Goal: Task Accomplishment & Management: Complete application form

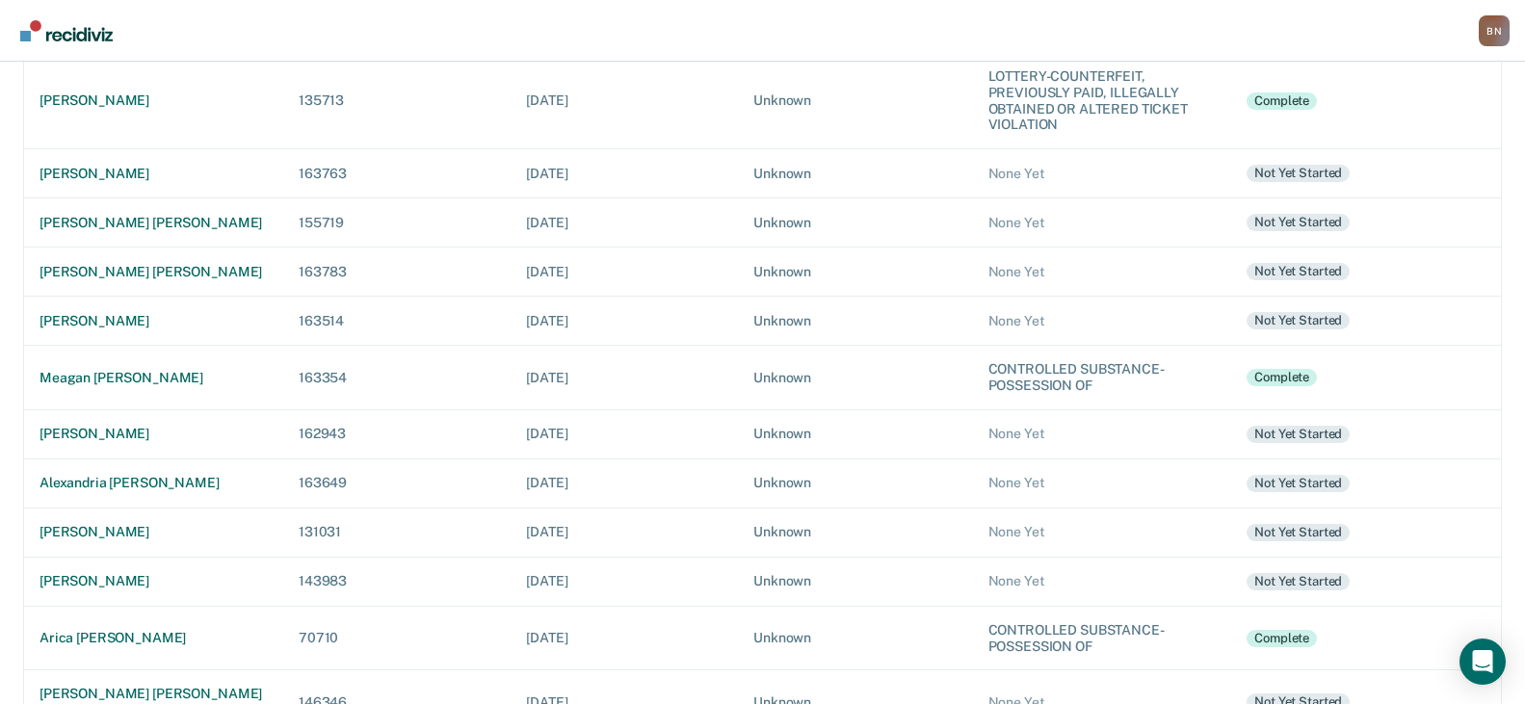
scroll to position [289, 0]
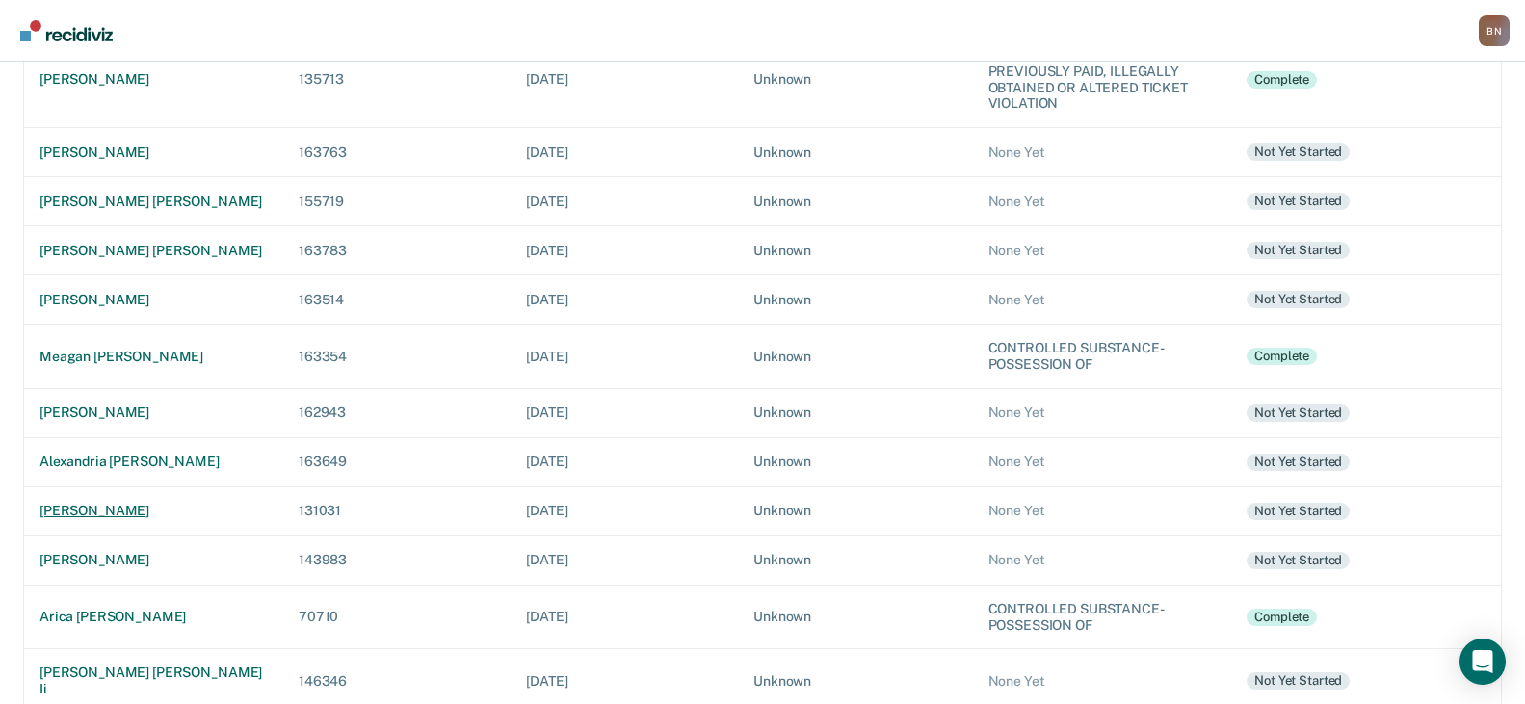
click at [169, 510] on div "[PERSON_NAME]" at bounding box center [154, 511] width 228 height 16
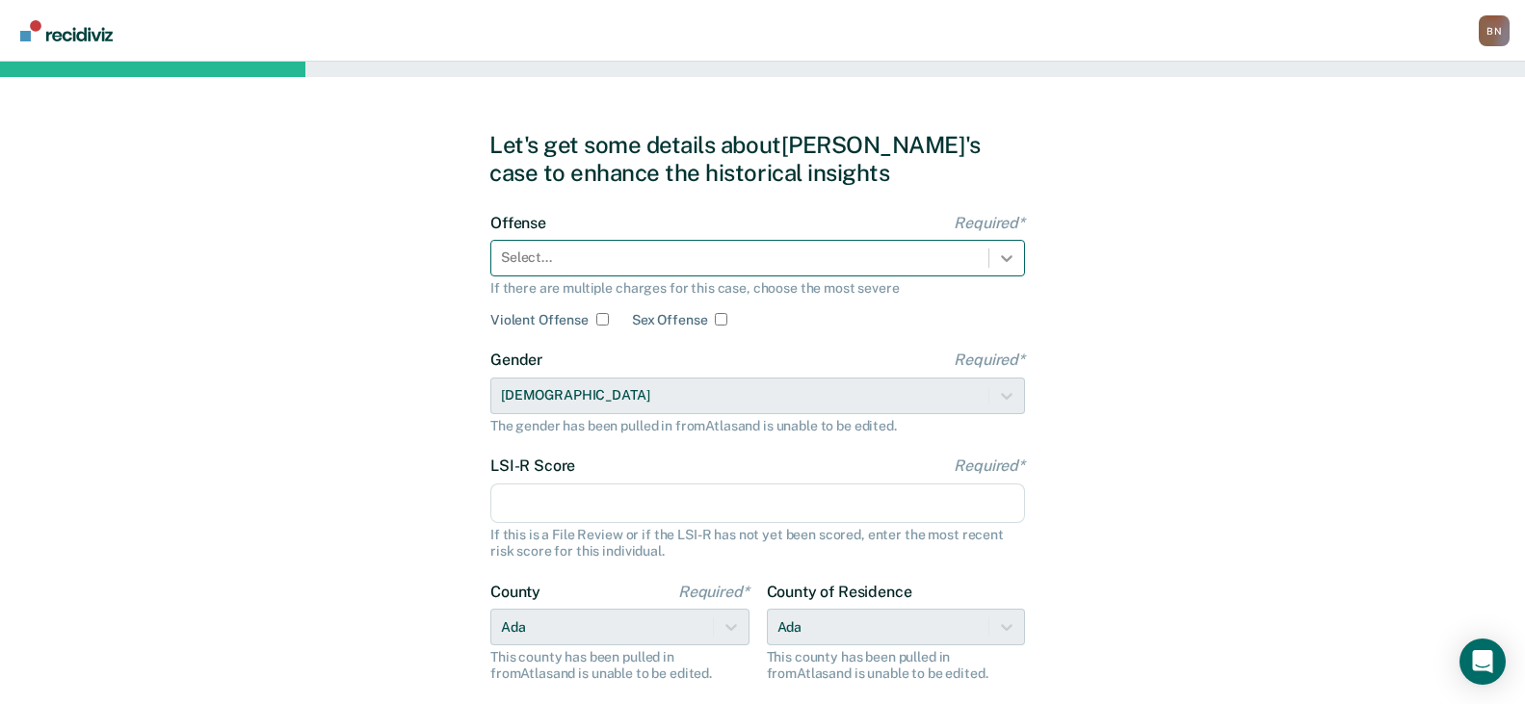
click at [1010, 253] on icon at bounding box center [1006, 258] width 19 height 19
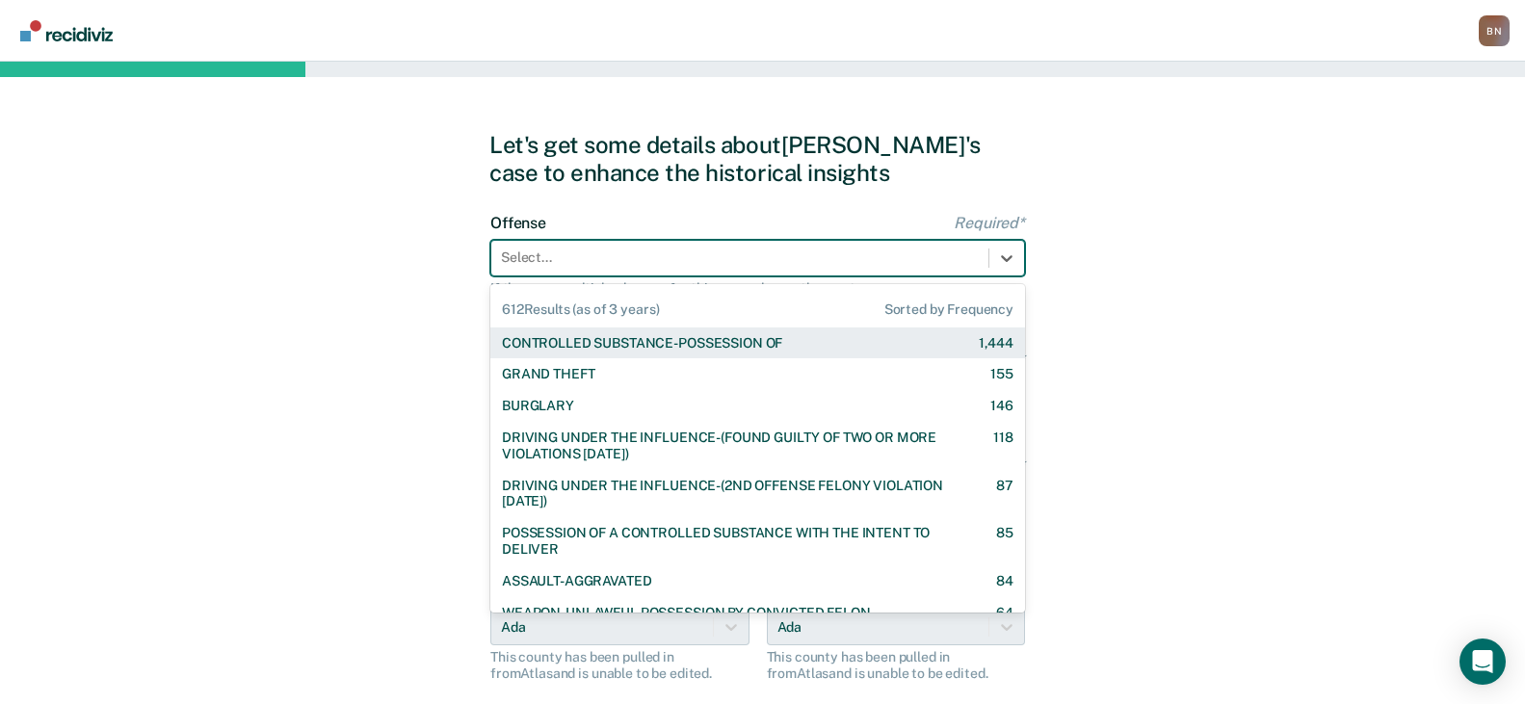
click at [657, 253] on div at bounding box center [740, 258] width 478 height 20
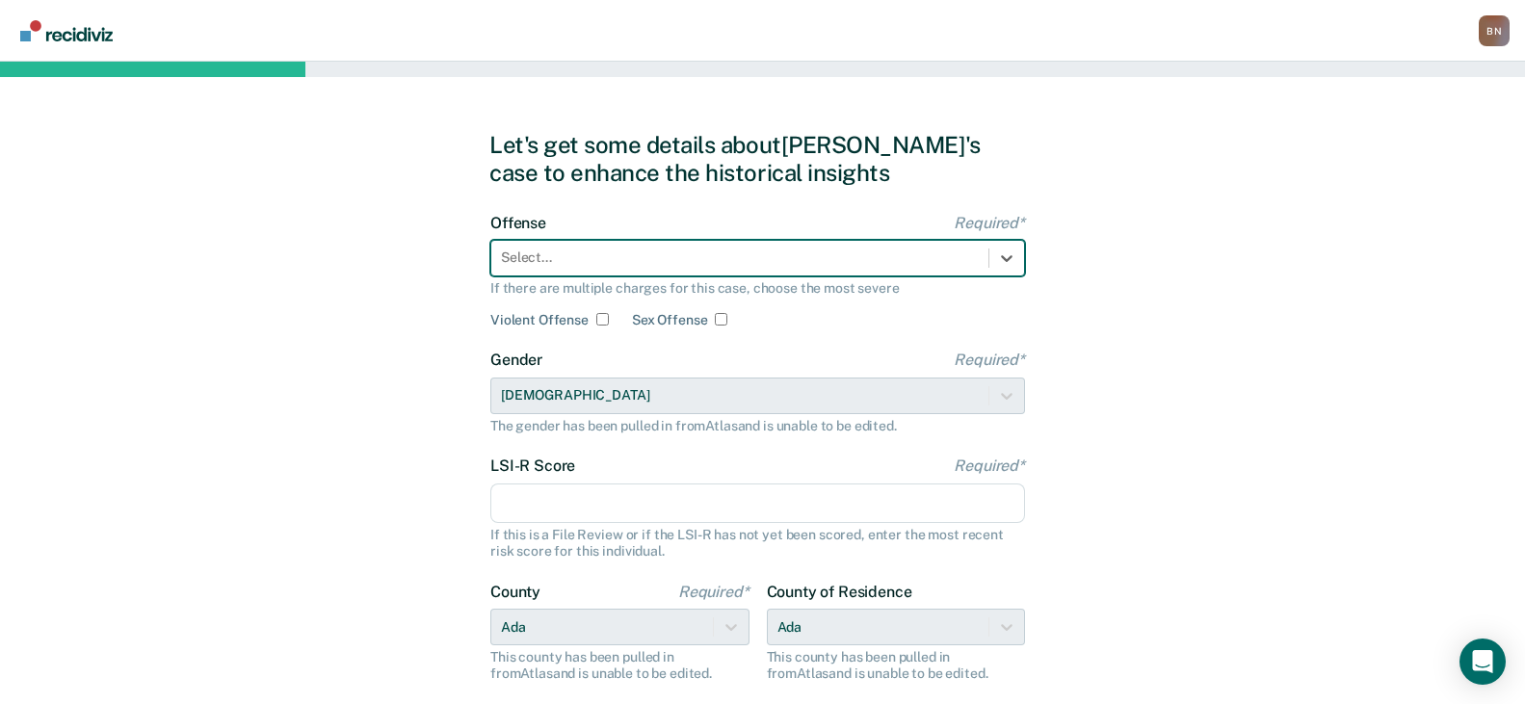
click at [658, 253] on div at bounding box center [740, 258] width 478 height 20
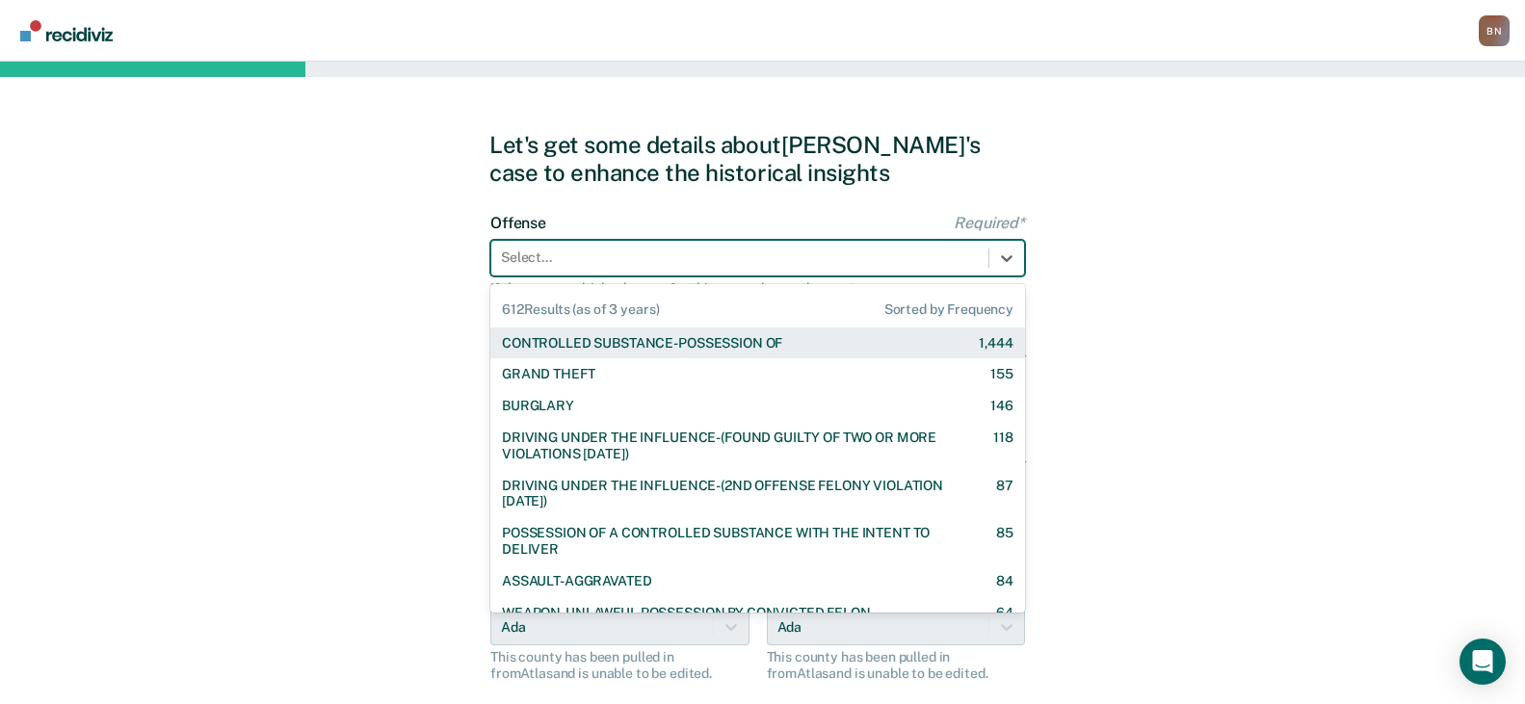
click at [524, 307] on span "612 Results (as of 3 years)" at bounding box center [580, 310] width 157 height 16
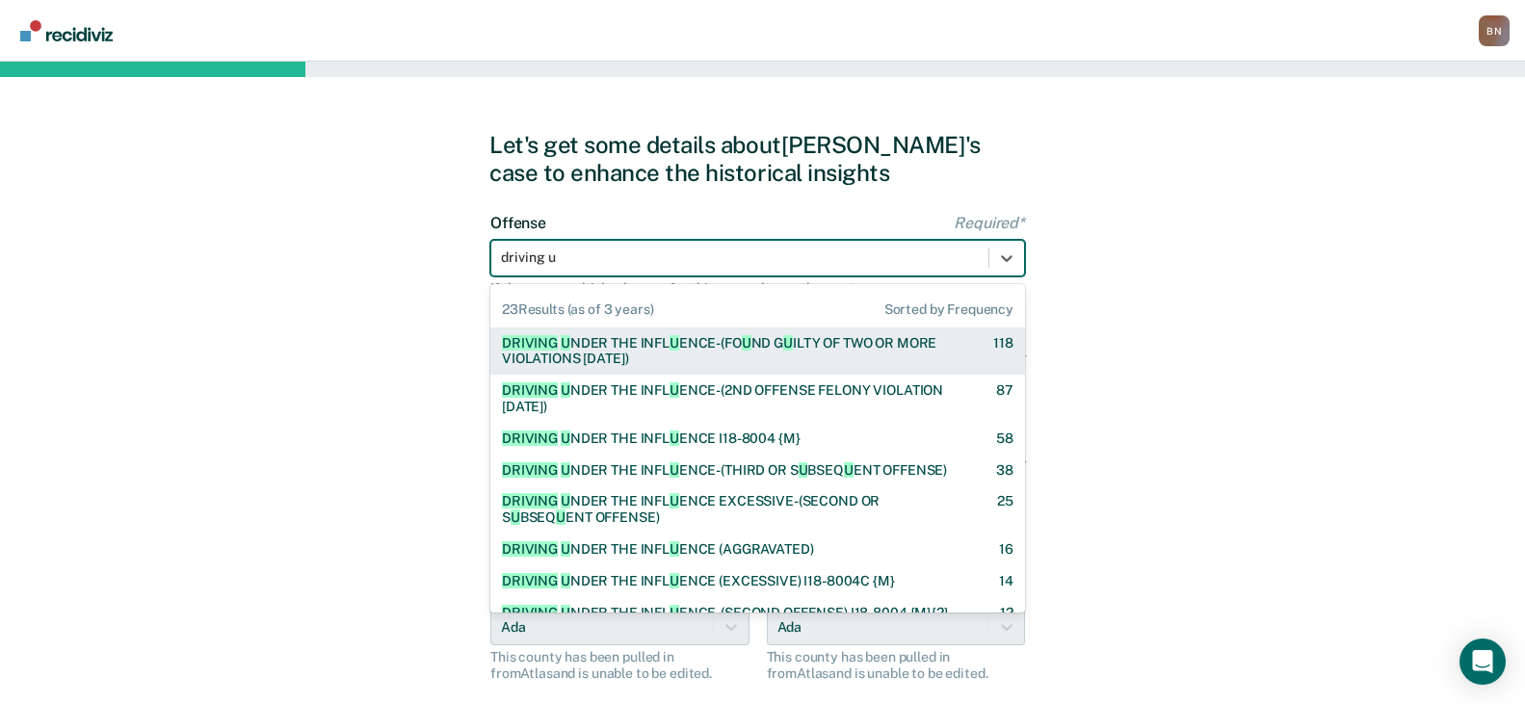
type input "driving un"
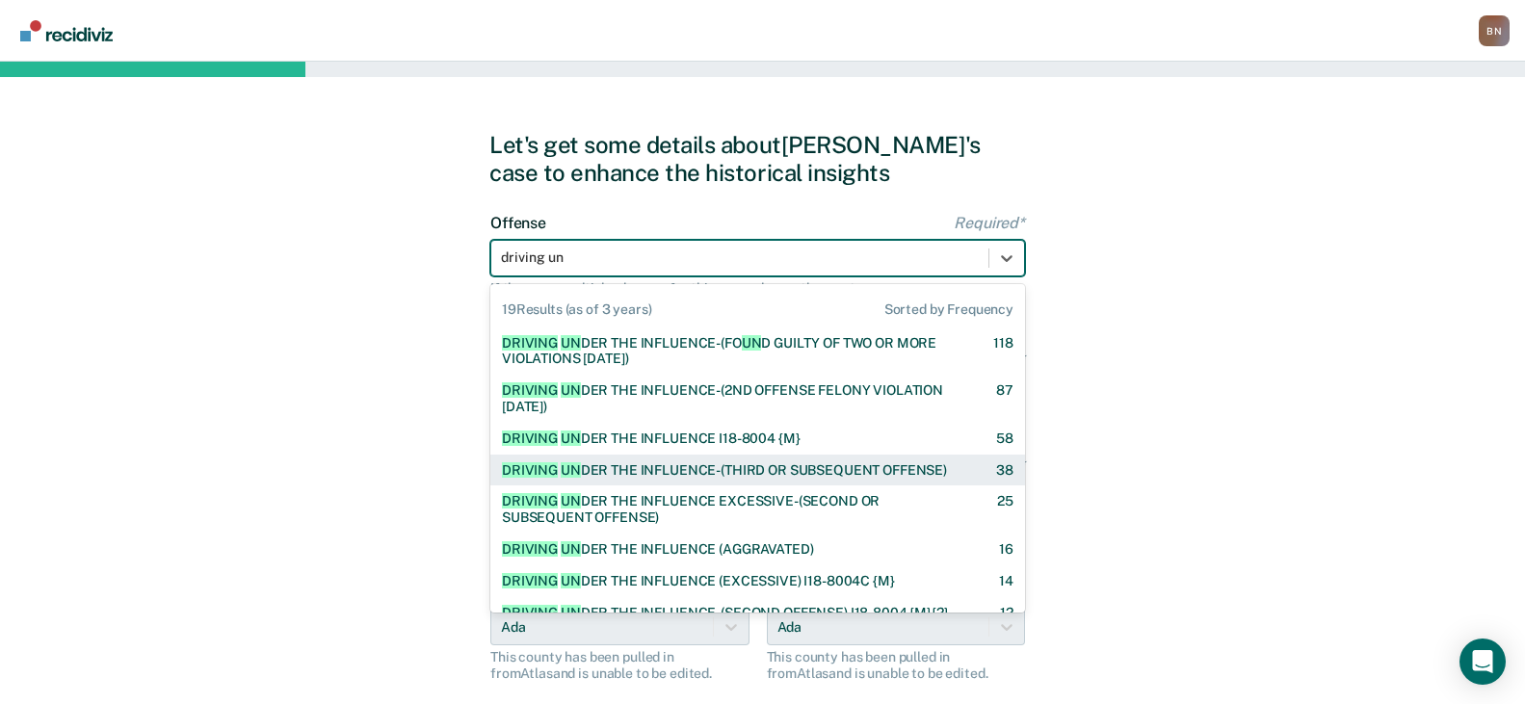
click at [570, 472] on span "UN" at bounding box center [571, 470] width 20 height 15
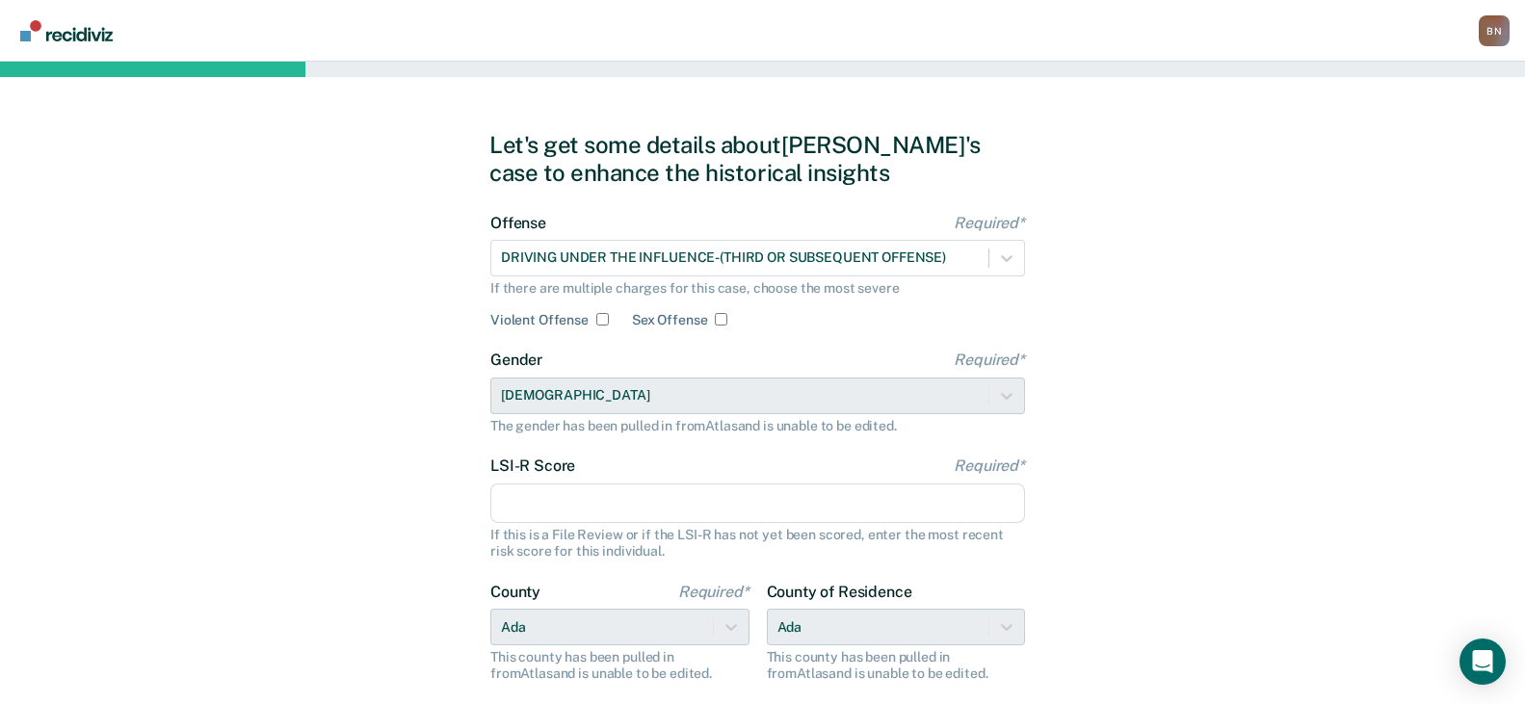
click at [578, 501] on input "LSI-R Score Required*" at bounding box center [757, 504] width 535 height 40
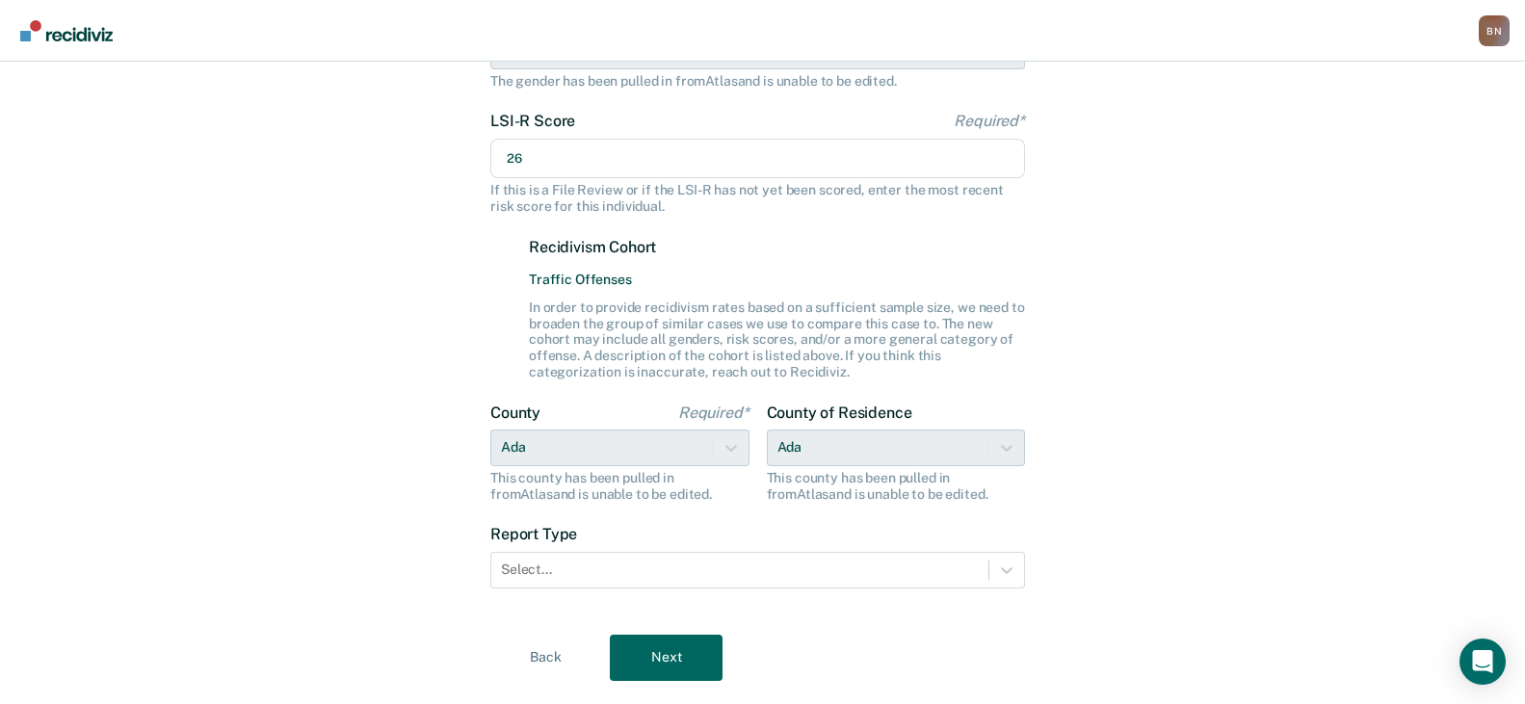
scroll to position [391, 0]
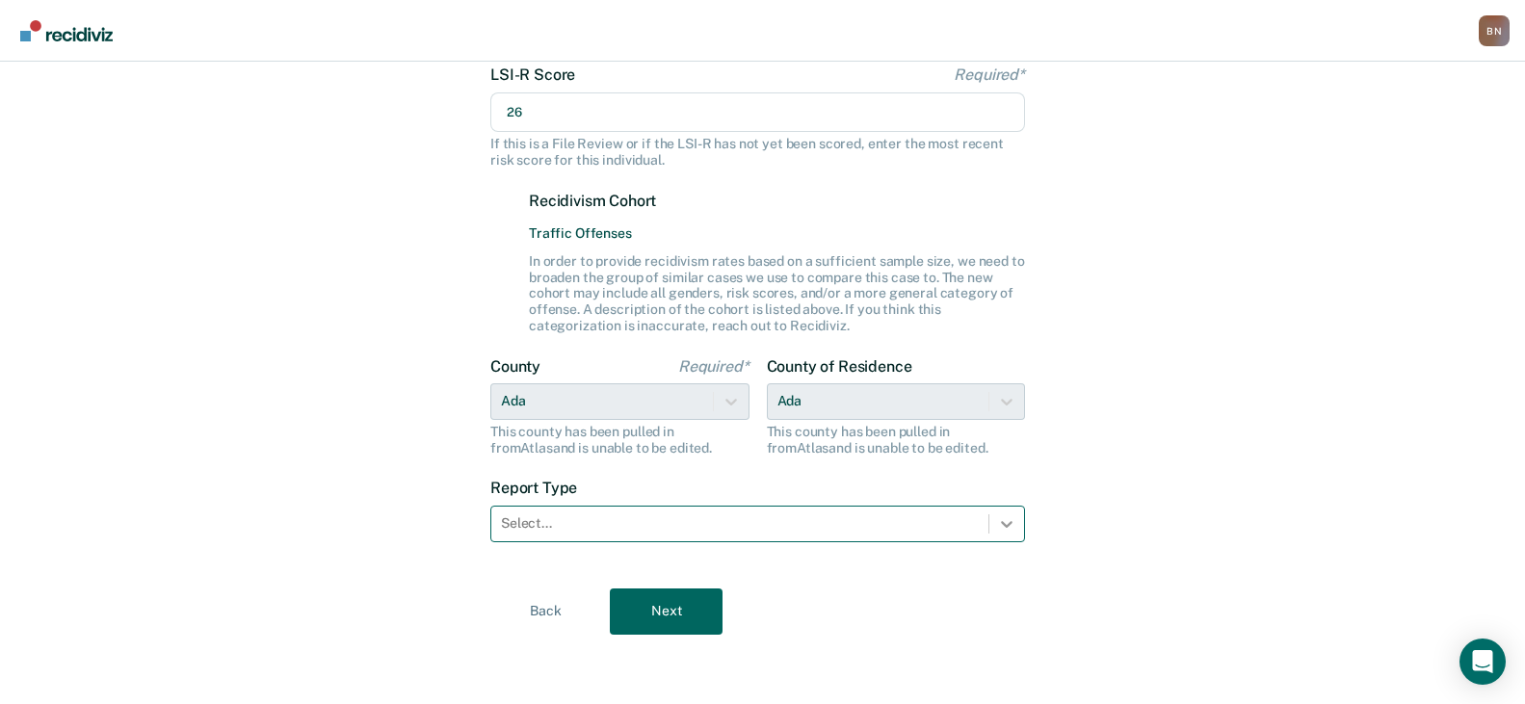
type input "26"
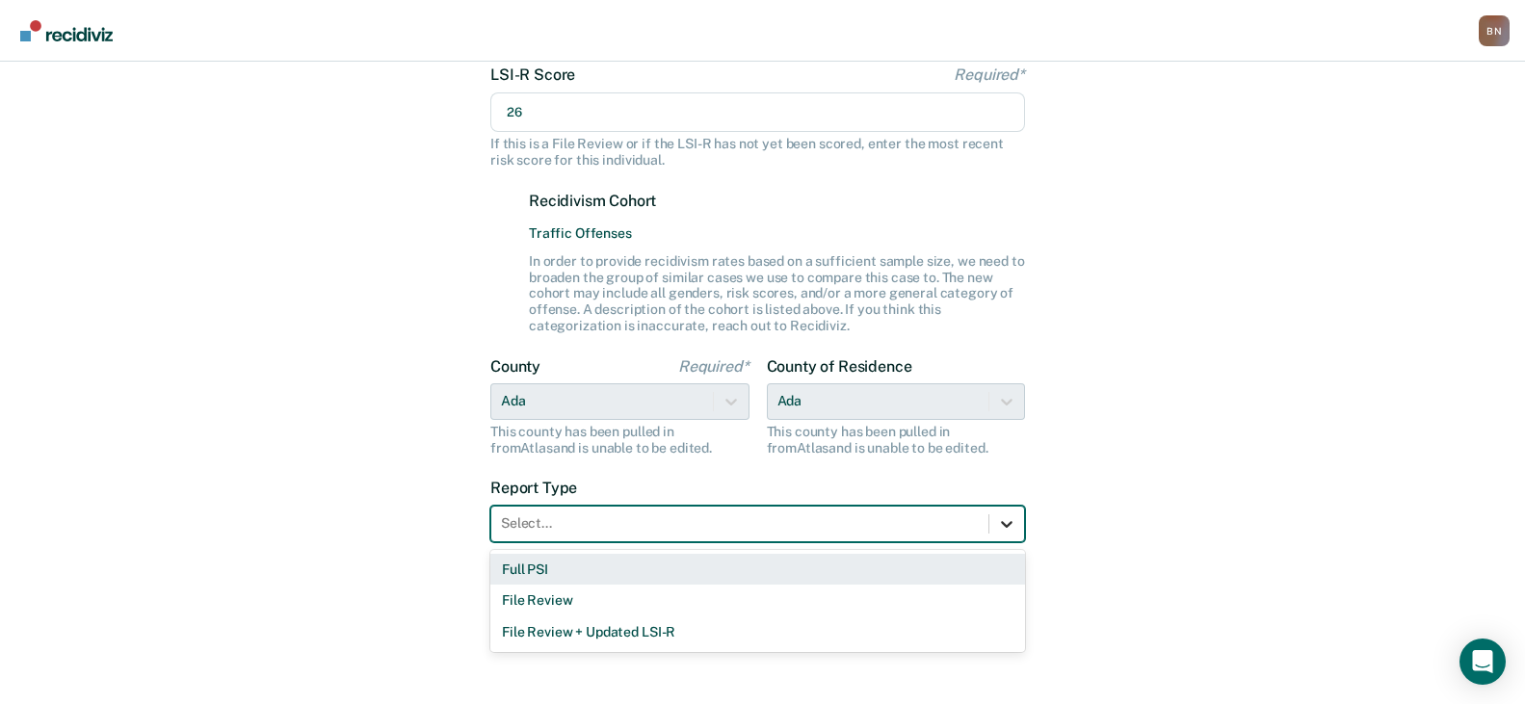
click at [1003, 516] on icon at bounding box center [1006, 524] width 19 height 19
click at [799, 568] on div "Full PSI" at bounding box center [757, 570] width 535 height 32
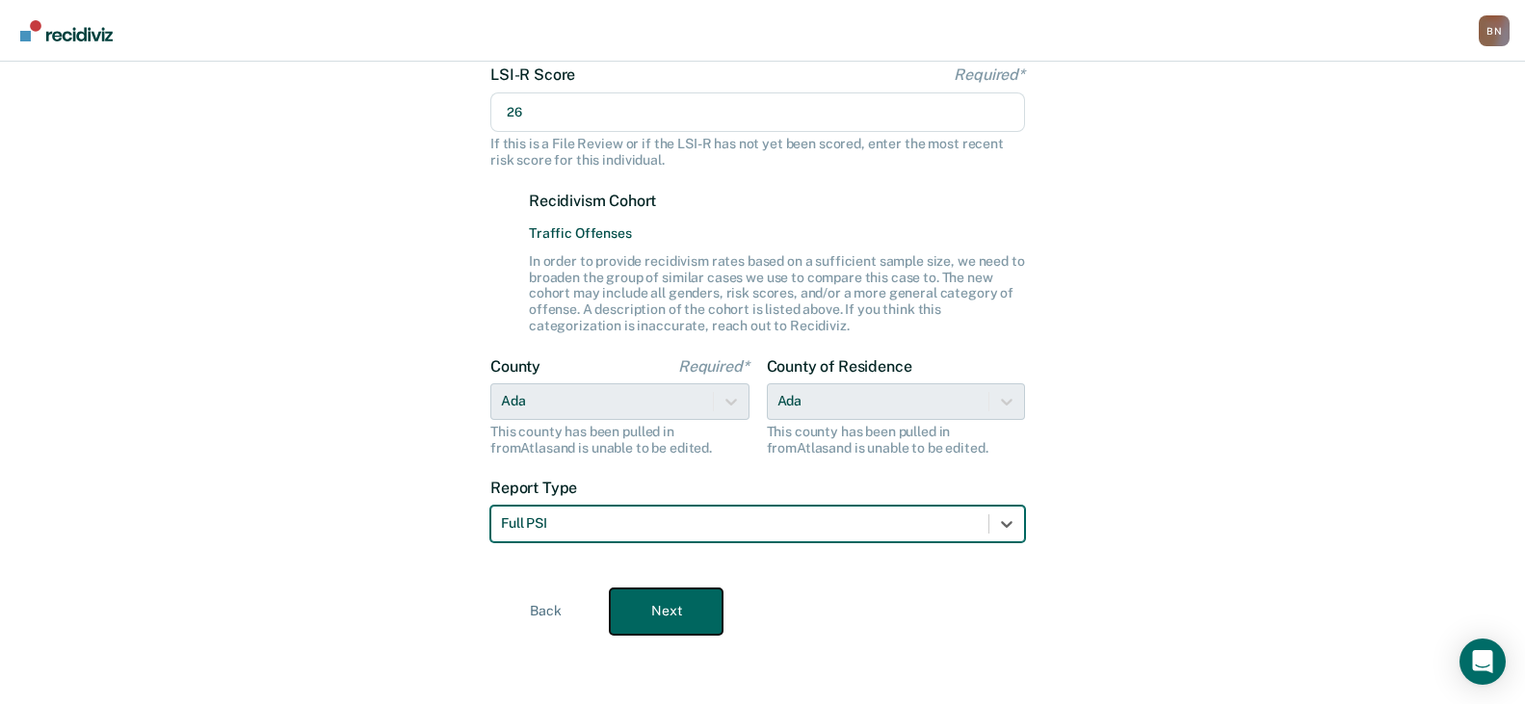
click at [692, 599] on button "Next" at bounding box center [666, 612] width 113 height 46
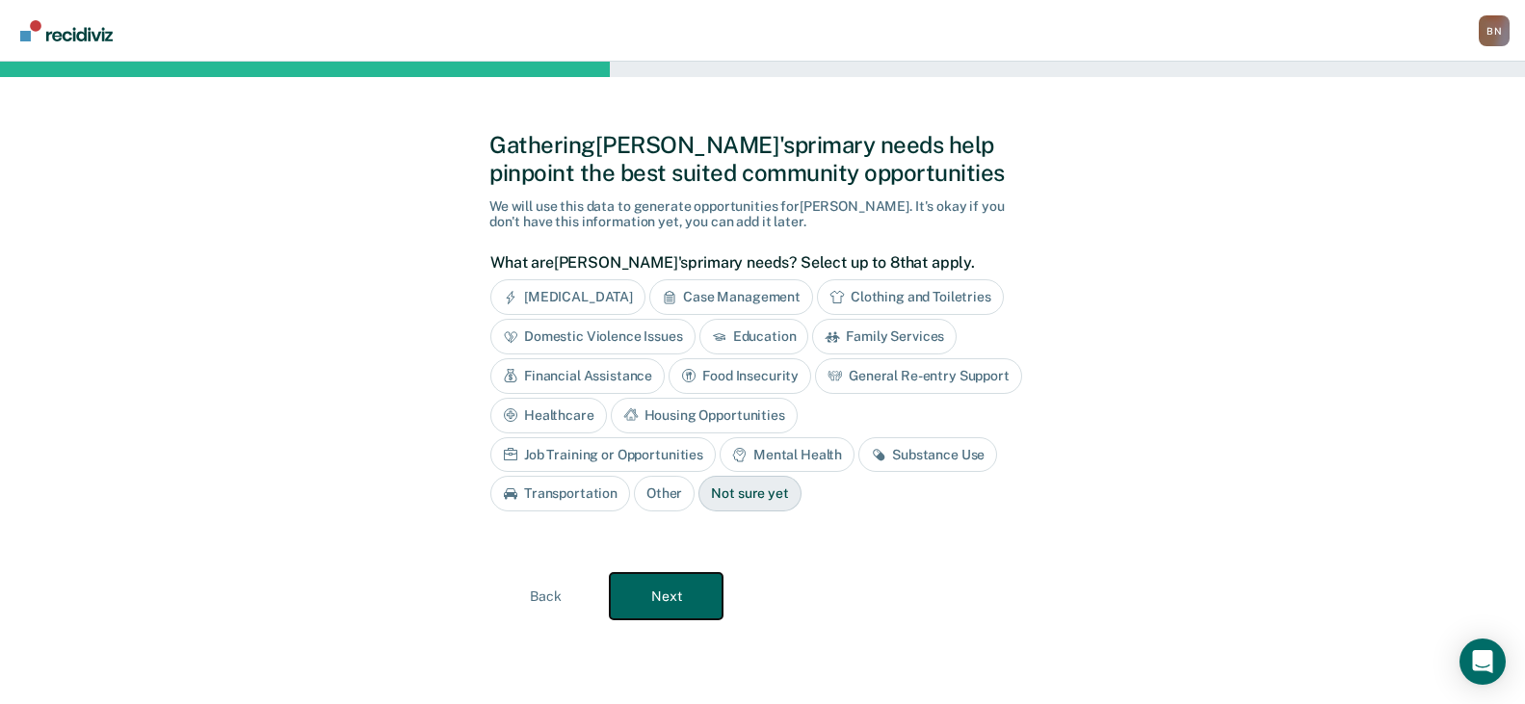
scroll to position [0, 0]
click at [681, 600] on button "Next" at bounding box center [675, 596] width 113 height 46
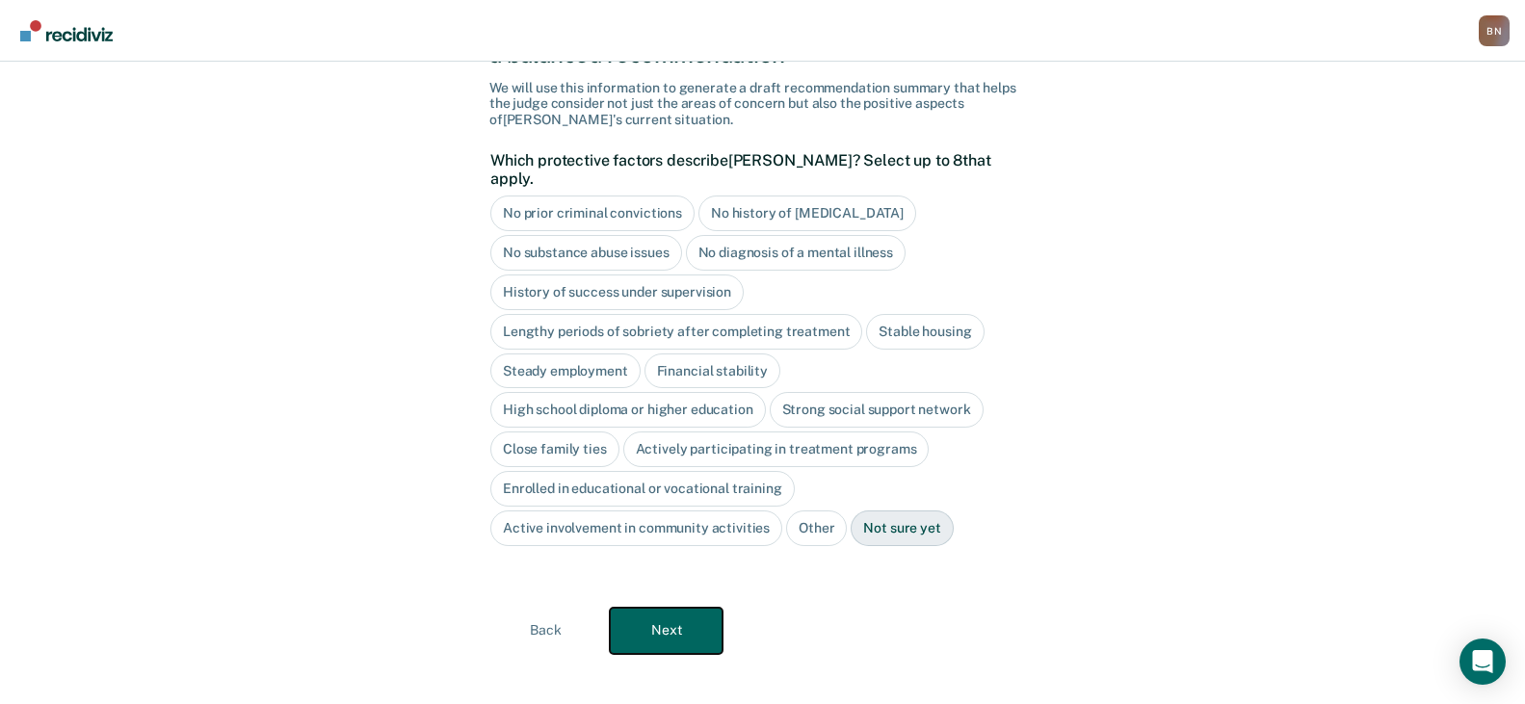
click at [681, 608] on button "Next" at bounding box center [666, 631] width 113 height 46
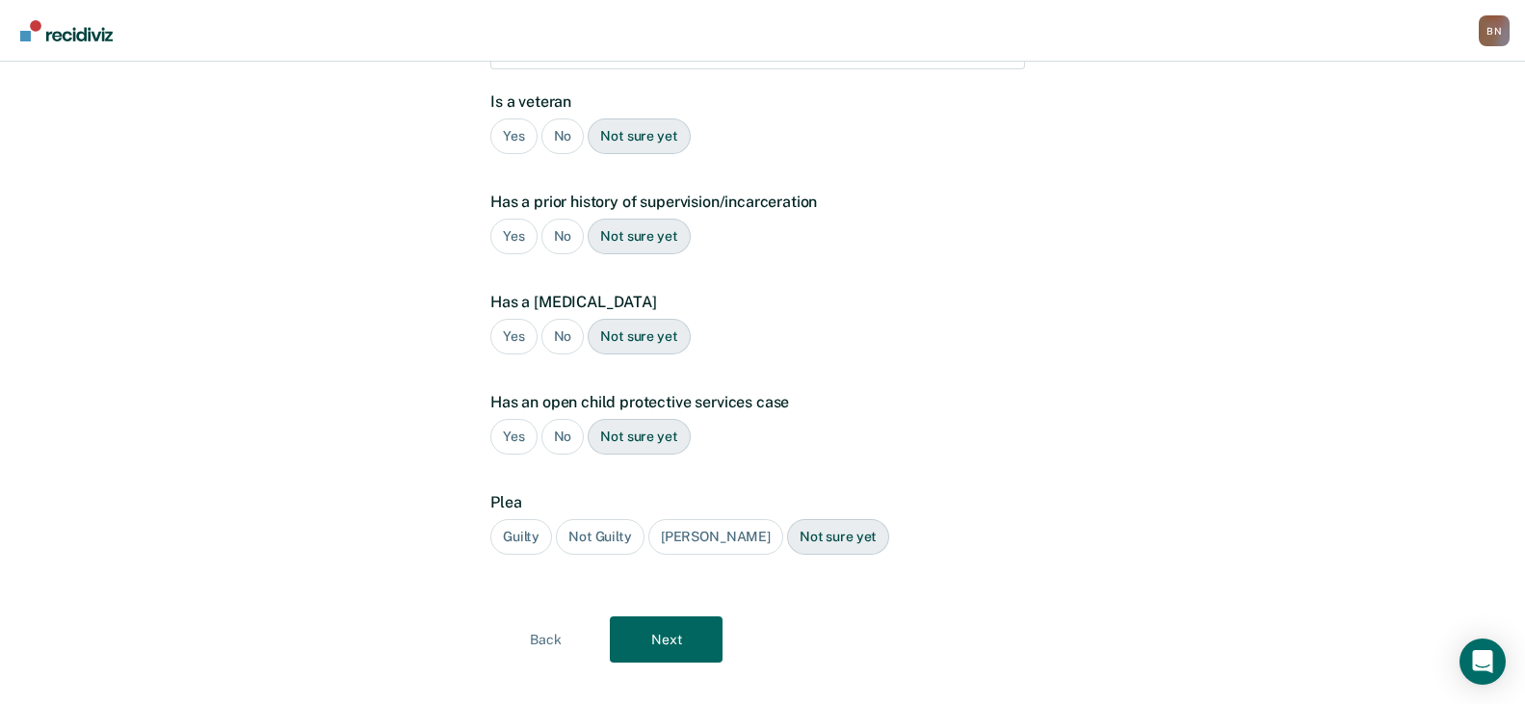
click at [529, 519] on div "Guilty" at bounding box center [521, 537] width 62 height 36
click at [675, 617] on button "Next" at bounding box center [666, 640] width 113 height 46
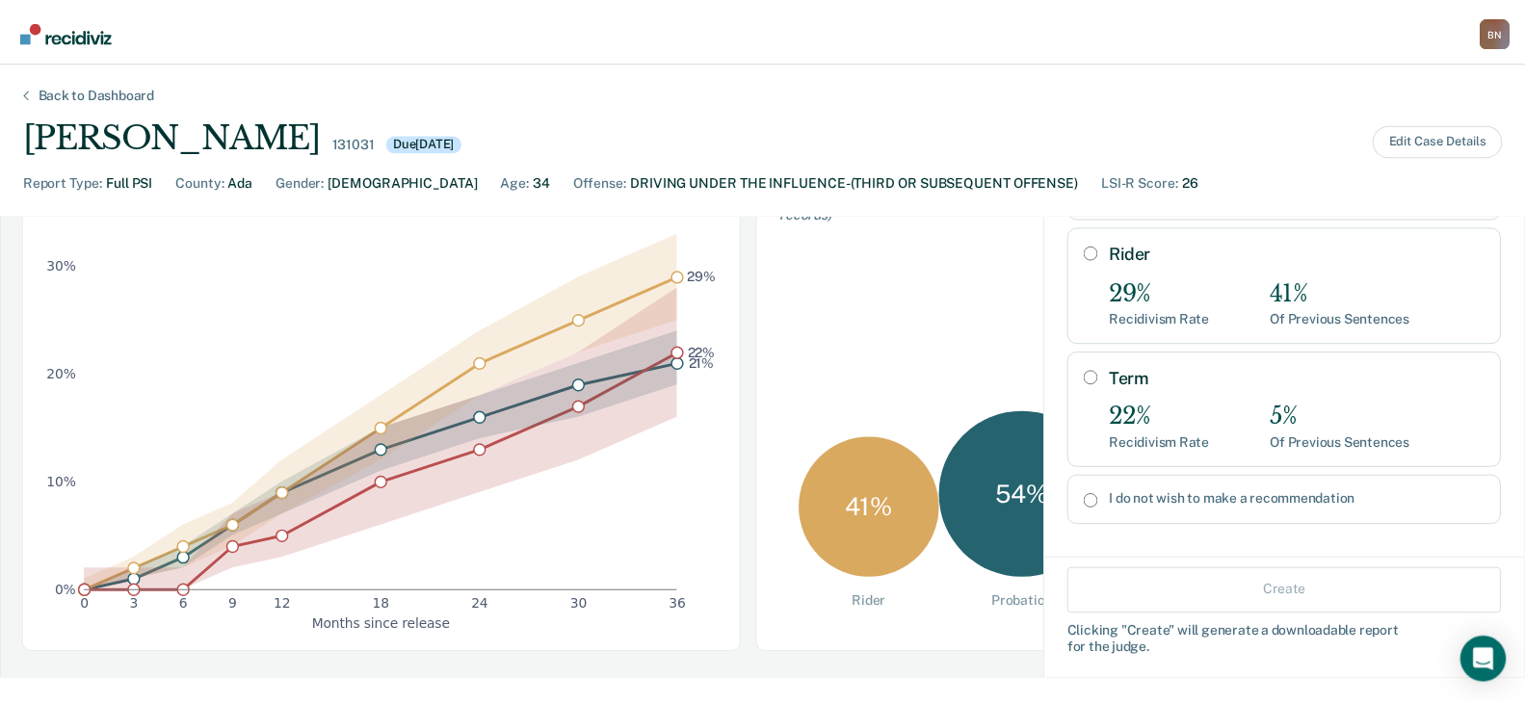
scroll to position [193, 0]
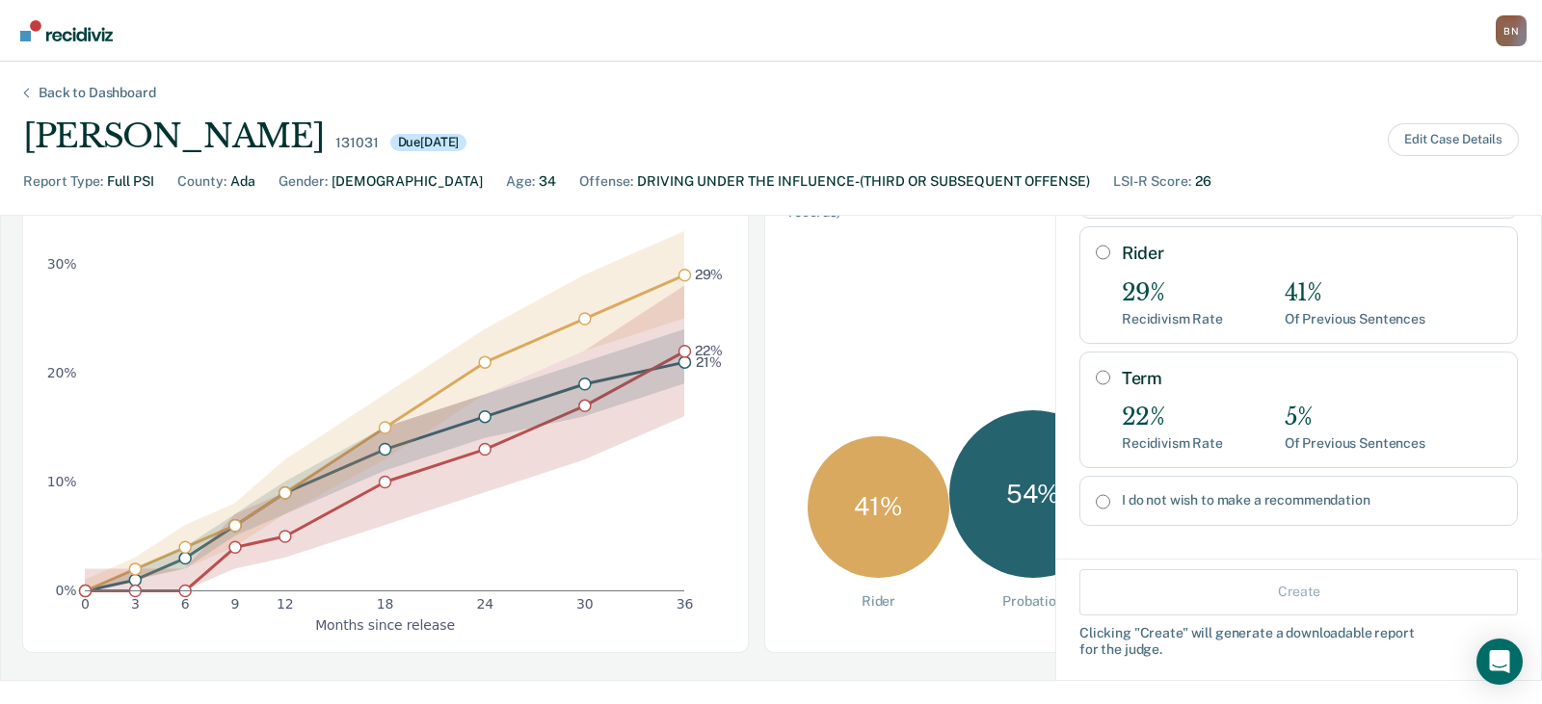
click at [1165, 492] on label "I do not wish to make a recommendation" at bounding box center [1312, 500] width 380 height 16
click at [1110, 494] on input "I do not wish to make a recommendation" at bounding box center [1103, 501] width 14 height 15
radio input "true"
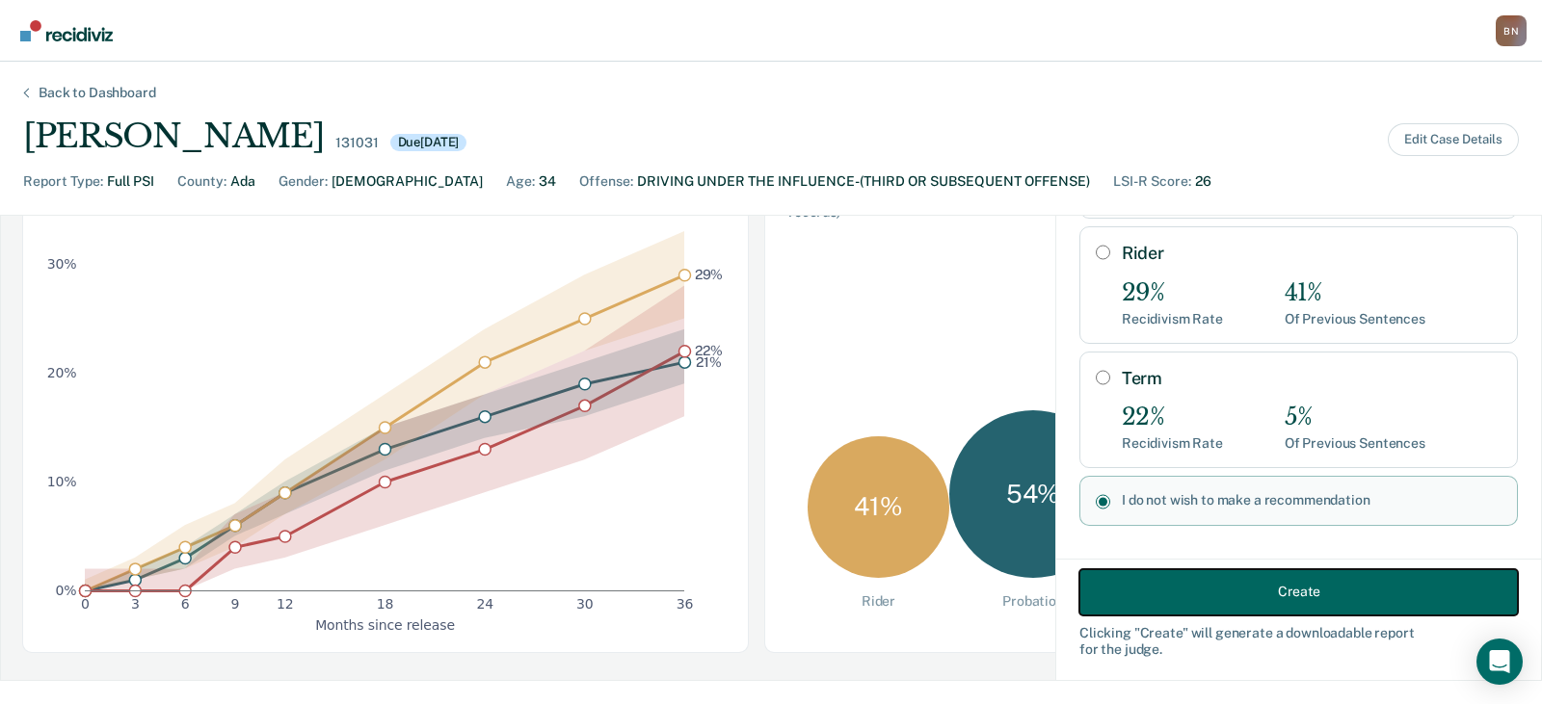
click at [1228, 583] on button "Create" at bounding box center [1298, 592] width 438 height 46
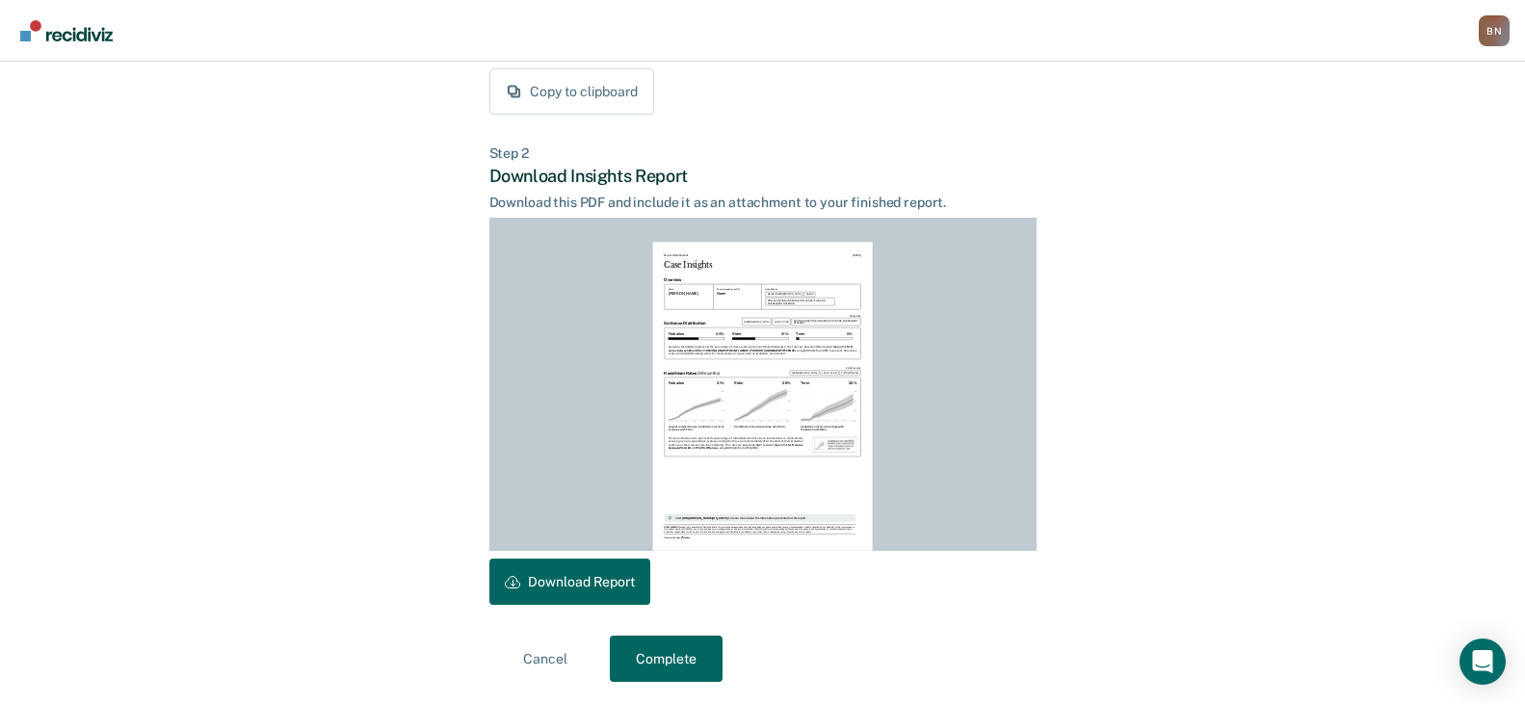
scroll to position [394, 0]
drag, startPoint x: 573, startPoint y: 576, endPoint x: 687, endPoint y: 637, distance: 128.9
click at [573, 575] on button "Download Report" at bounding box center [570, 581] width 161 height 46
click at [687, 661] on button "Complete" at bounding box center [666, 658] width 113 height 46
